Goal: Task Accomplishment & Management: Use online tool/utility

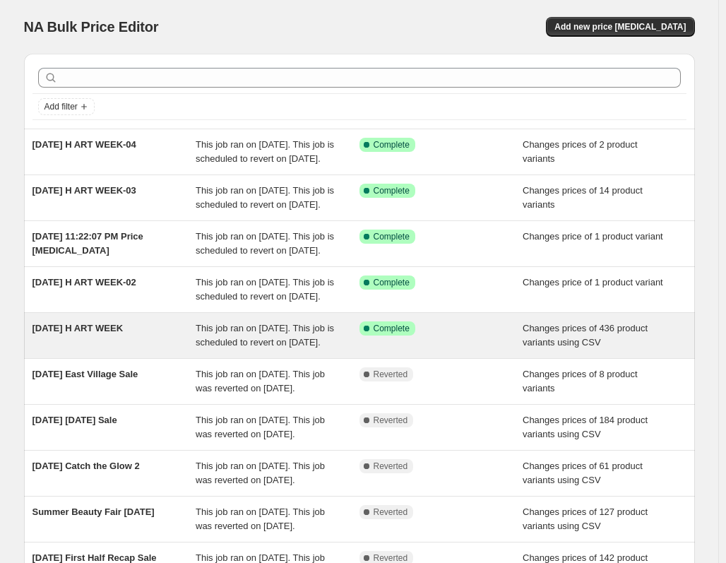
click at [124, 333] on span "[DATE] H ART WEEK" at bounding box center [77, 328] width 91 height 11
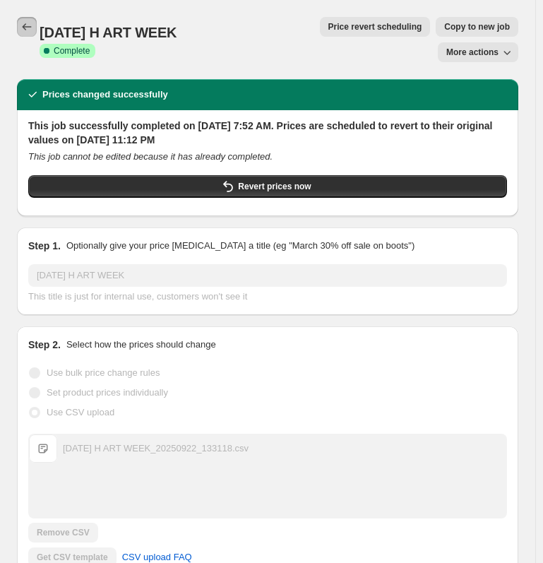
click at [24, 35] on button "Price change jobs" at bounding box center [27, 27] width 20 height 20
